Goal: Book appointment/travel/reservation

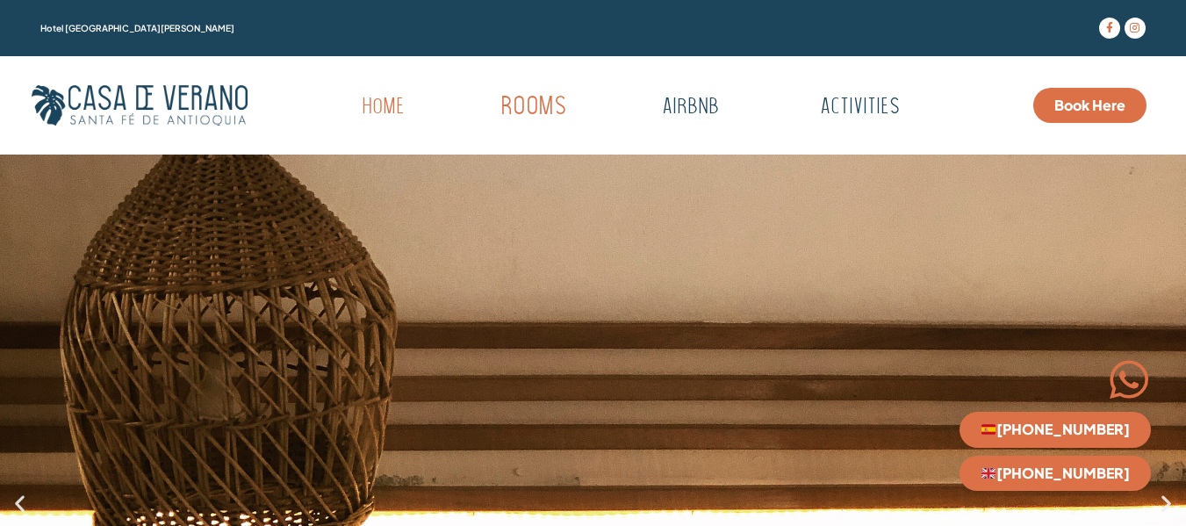
click at [515, 109] on link "Rooms" at bounding box center [534, 107] width 172 height 48
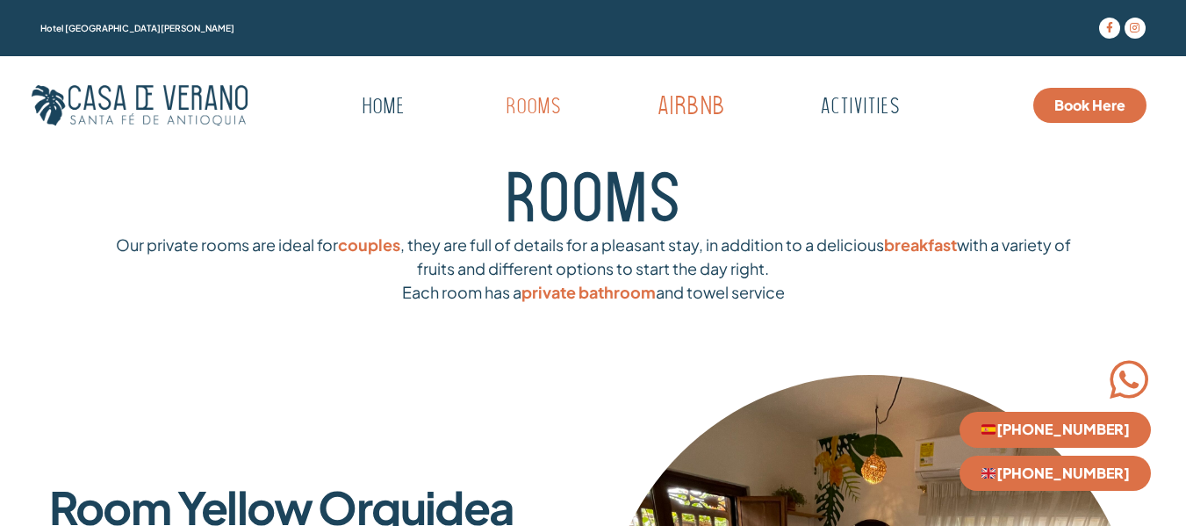
click at [700, 111] on link "Airbnb" at bounding box center [690, 107] width 174 height 48
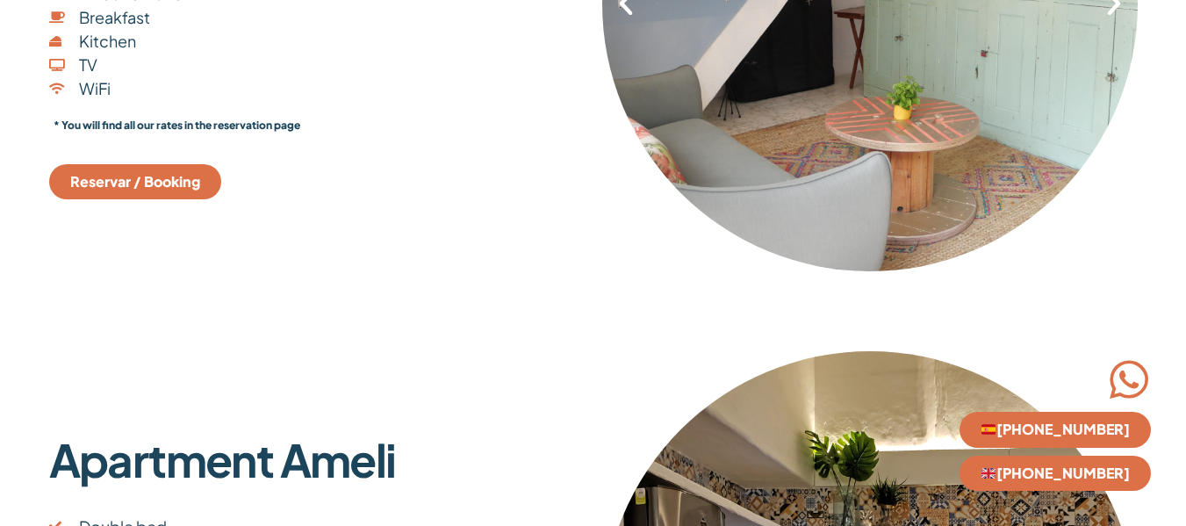
scroll to position [548, 0]
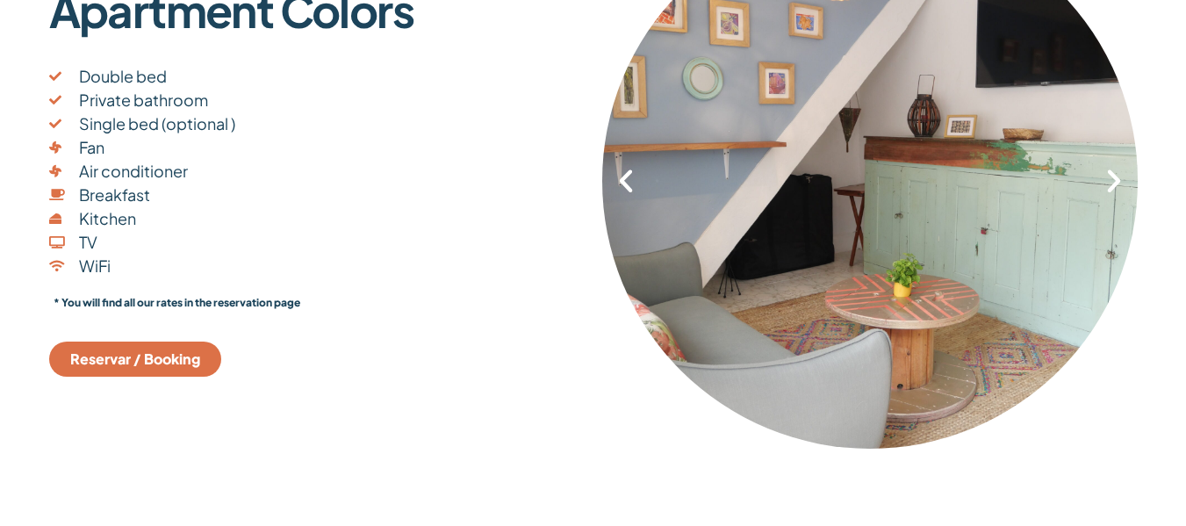
click at [139, 356] on span "Reservar / Booking" at bounding box center [135, 359] width 130 height 14
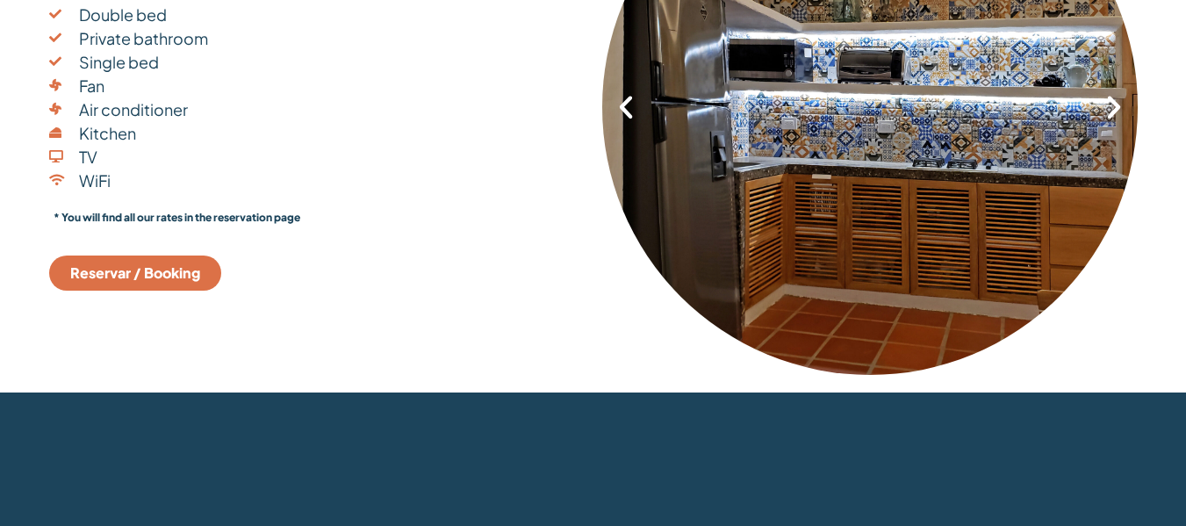
scroll to position [1228, 0]
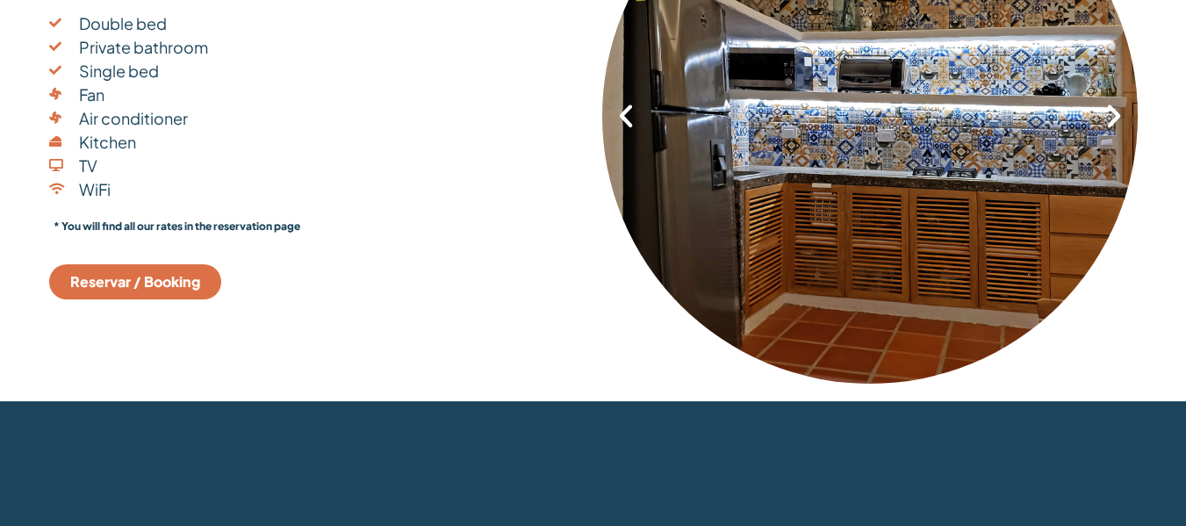
click at [160, 295] on link "Reservar / Booking" at bounding box center [135, 281] width 172 height 35
